Goal: Find specific page/section: Find specific page/section

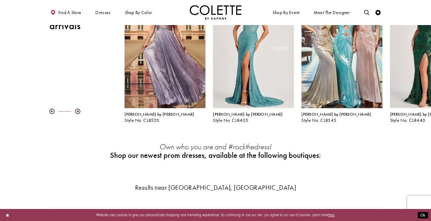
scroll to position [103, 0]
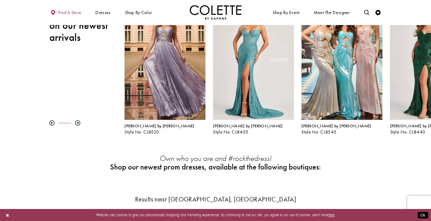
click at [79, 13] on span "Find a store" at bounding box center [69, 12] width 23 height 5
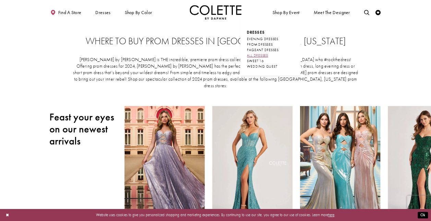
click at [253, 56] on span "ALL DRESSES" at bounding box center [257, 55] width 21 height 4
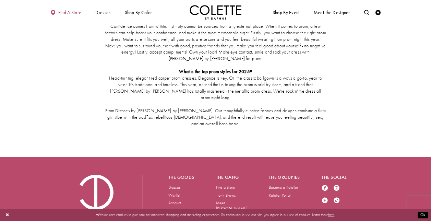
scroll to position [1131, 0]
